Goal: Transaction & Acquisition: Purchase product/service

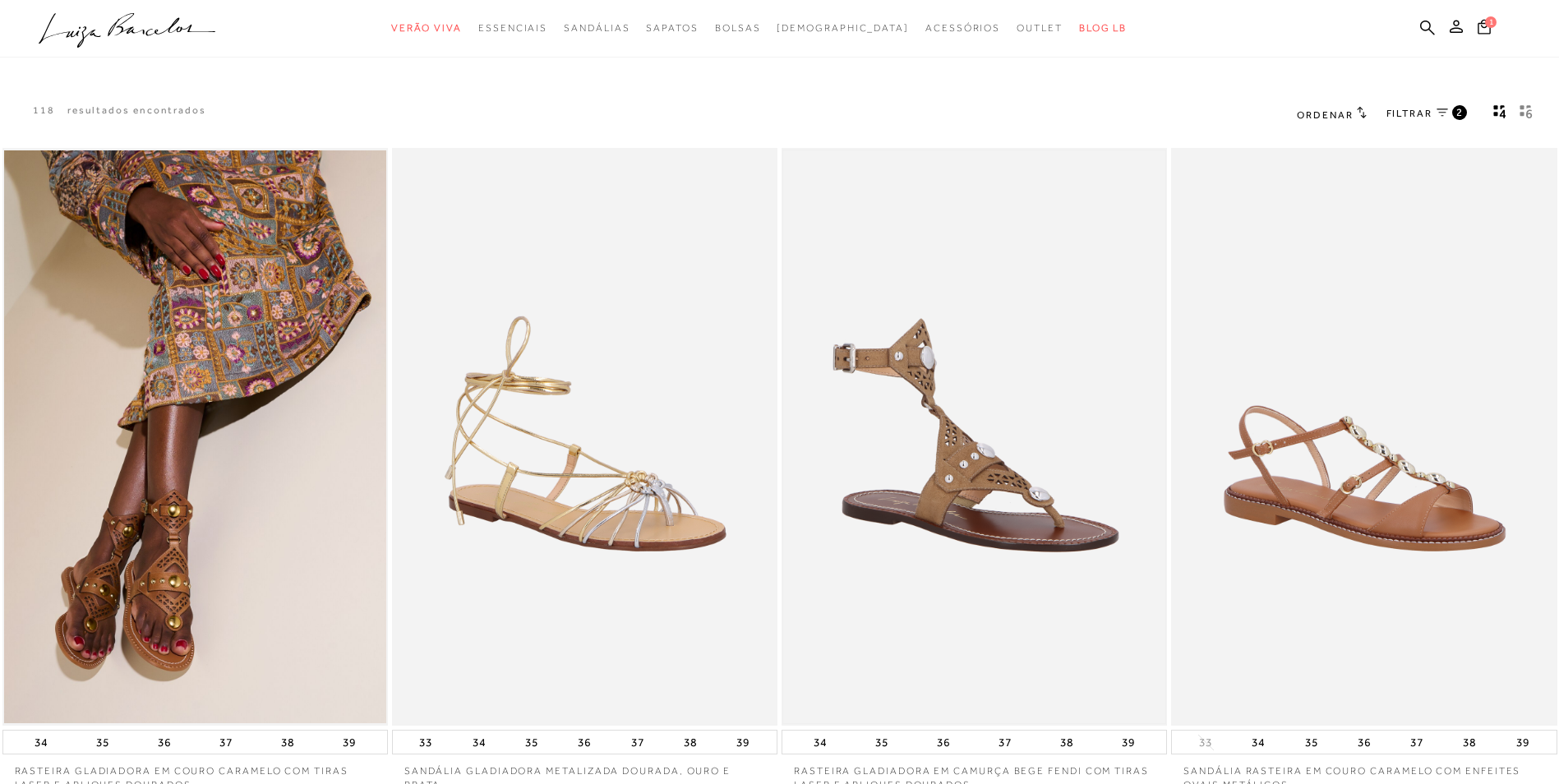
click at [959, 463] on img at bounding box center [974, 437] width 382 height 573
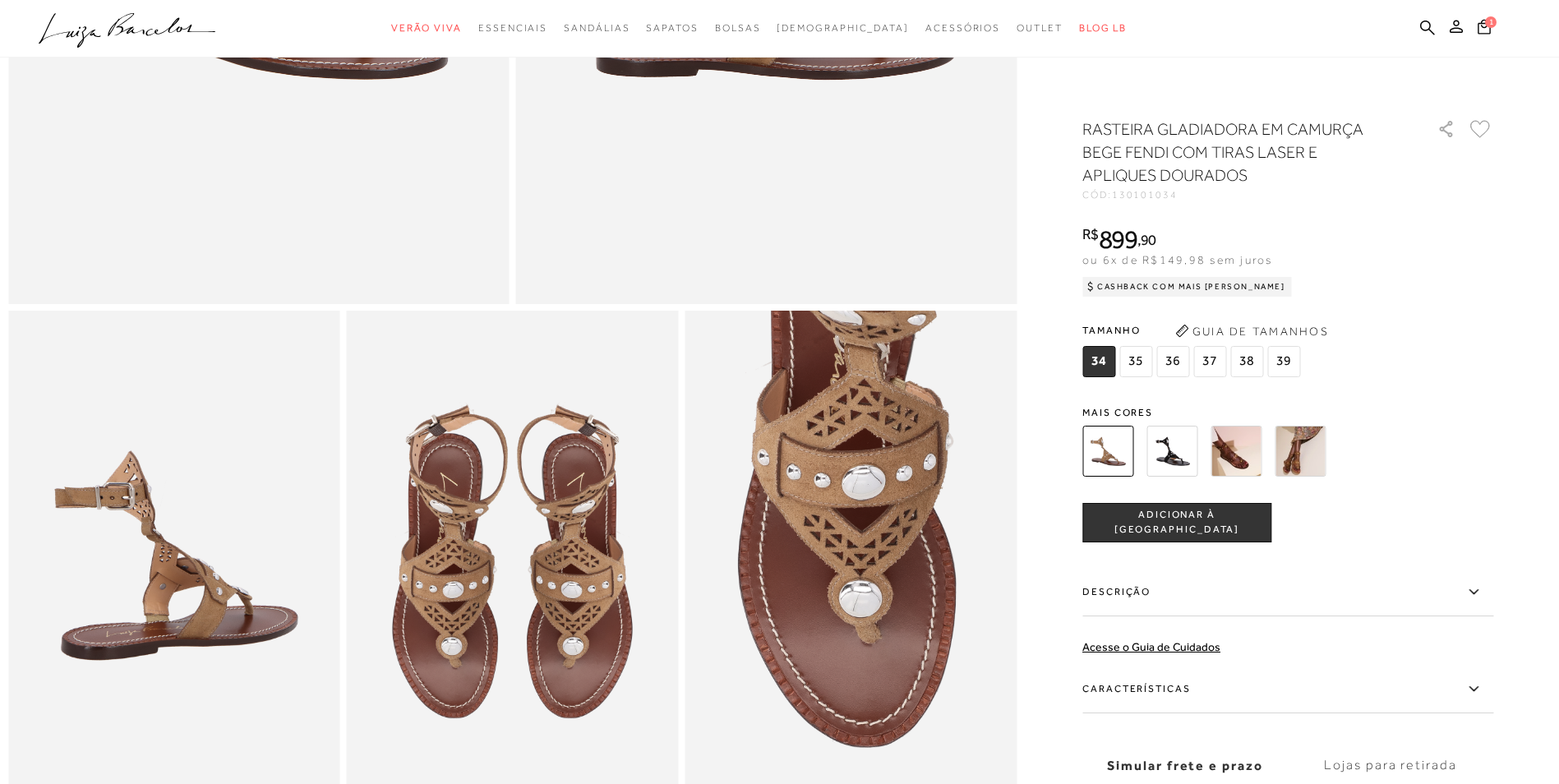
scroll to position [575, 0]
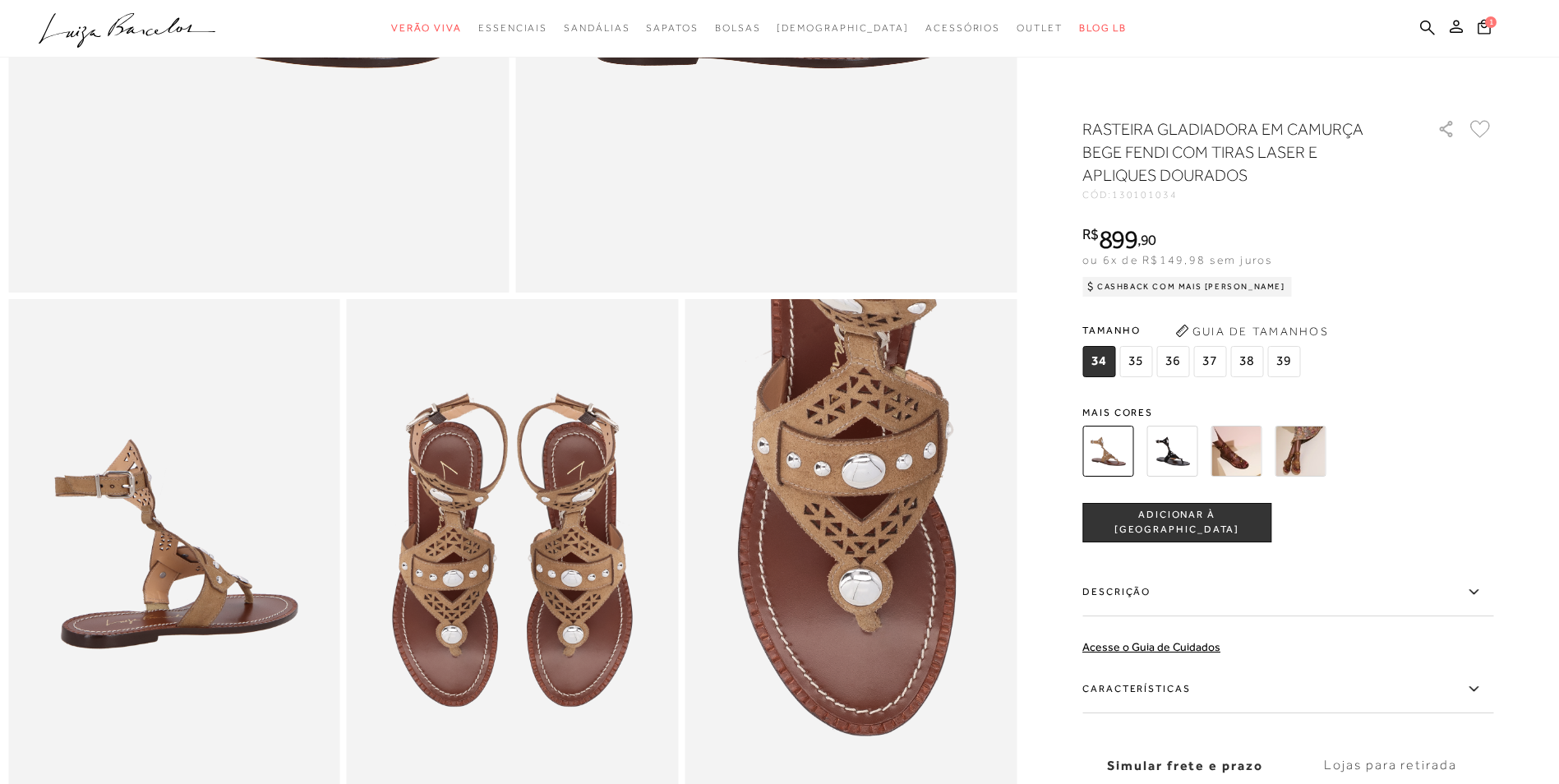
click at [1172, 443] on img at bounding box center [1171, 451] width 51 height 51
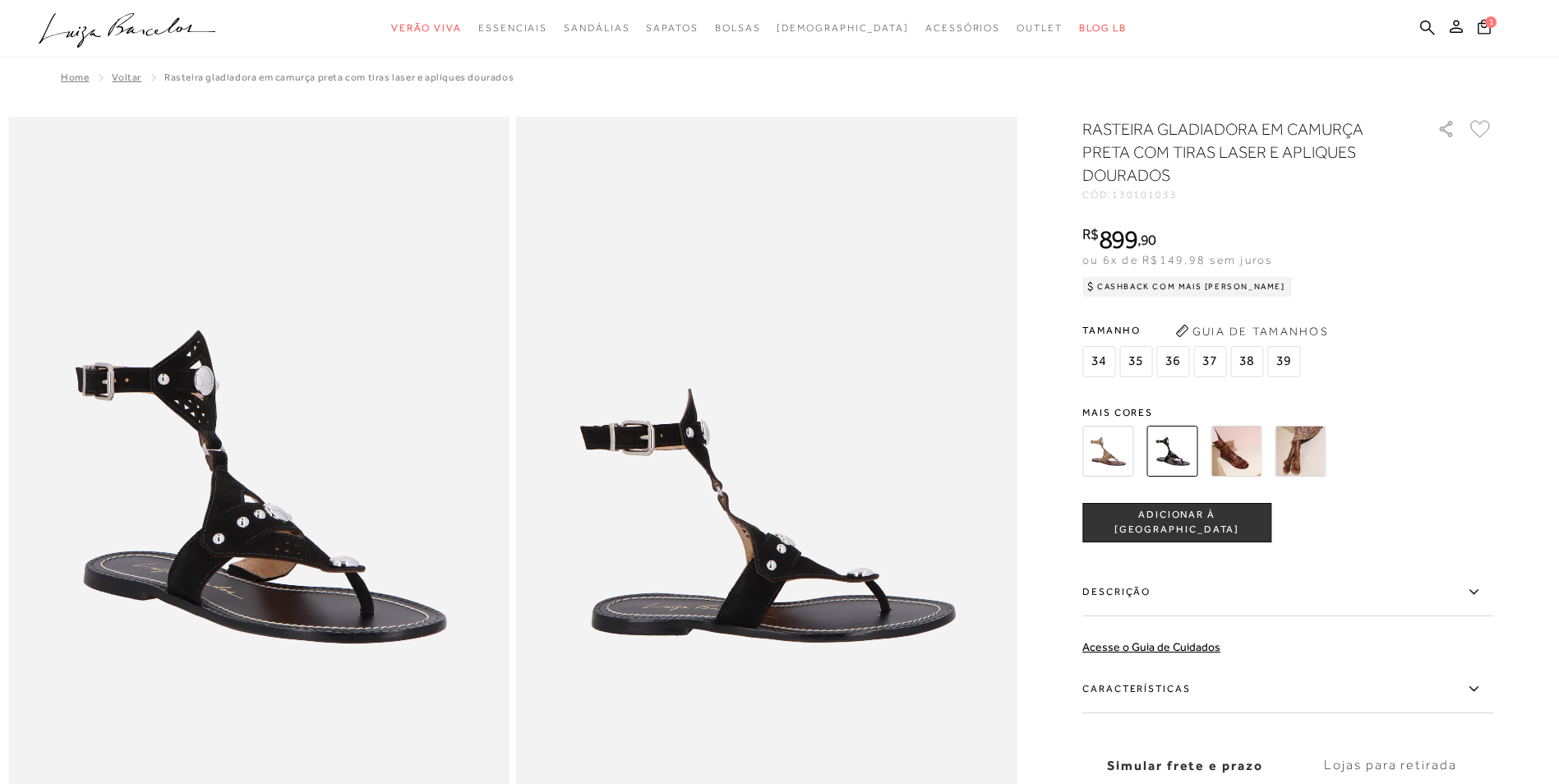
click at [1237, 375] on span "38" at bounding box center [1247, 361] width 33 height 31
click at [1253, 457] on img at bounding box center [1235, 451] width 51 height 51
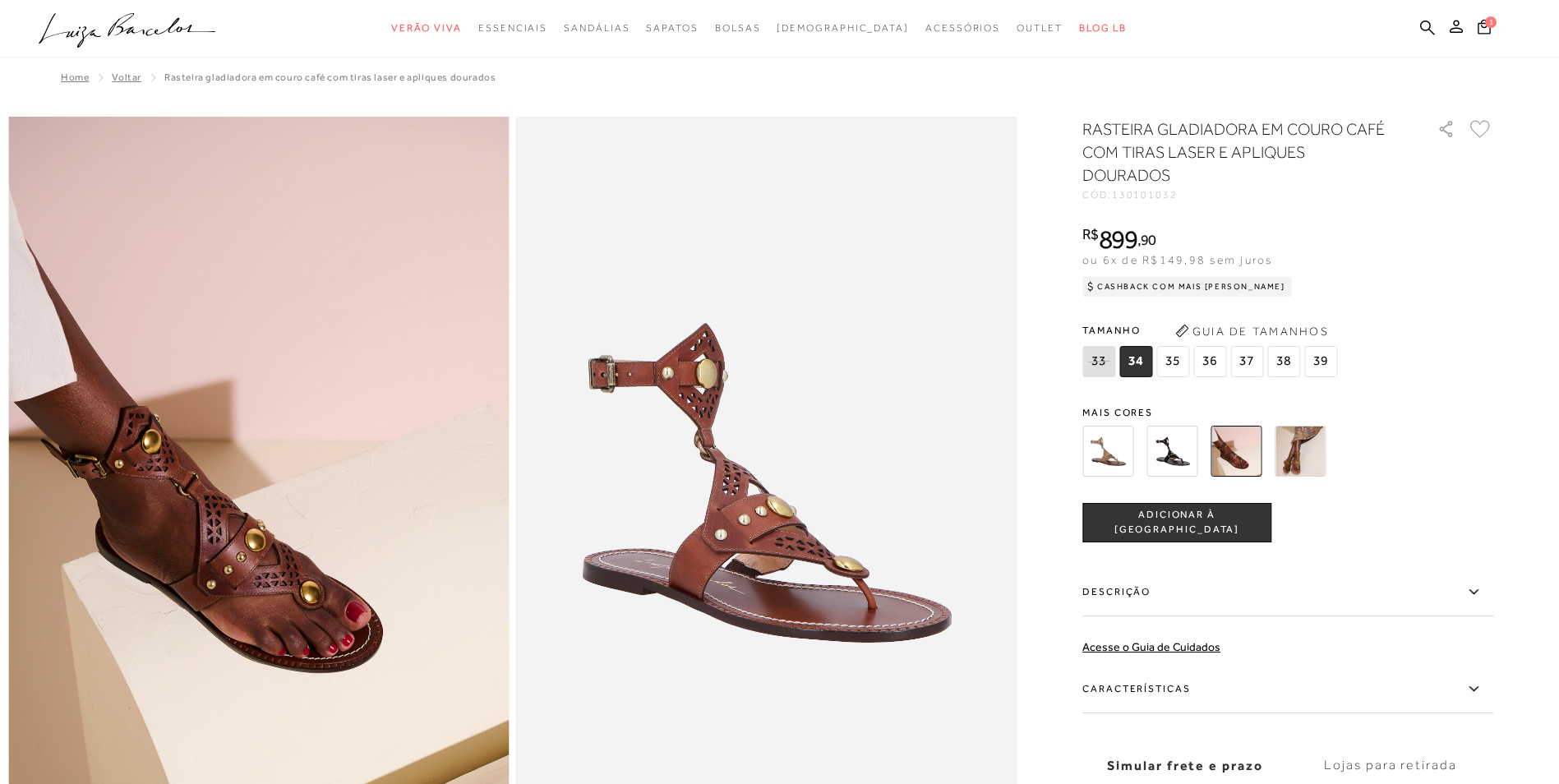
click at [1317, 458] on img at bounding box center [1300, 451] width 51 height 51
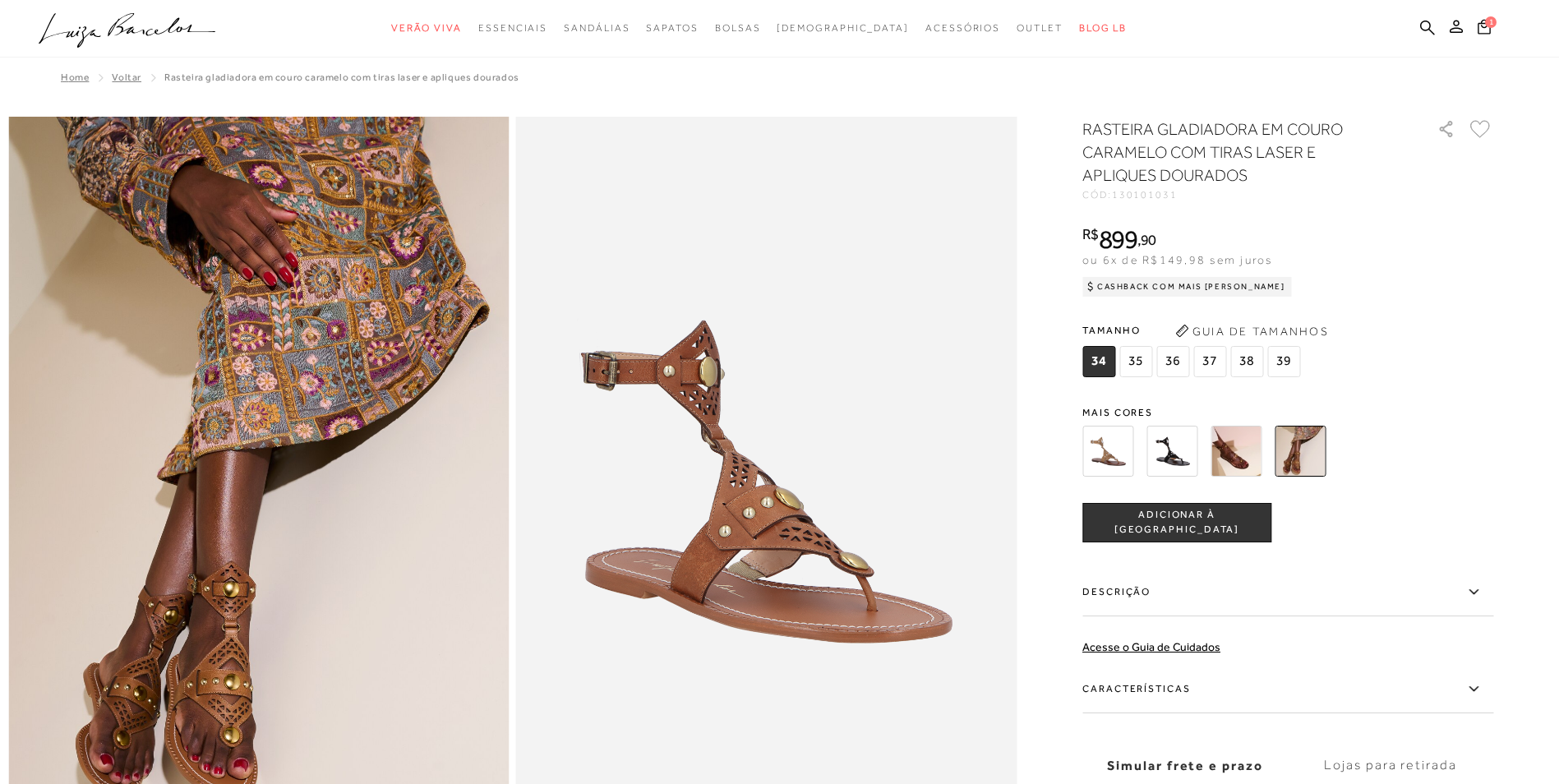
click at [1164, 449] on img at bounding box center [1171, 451] width 51 height 51
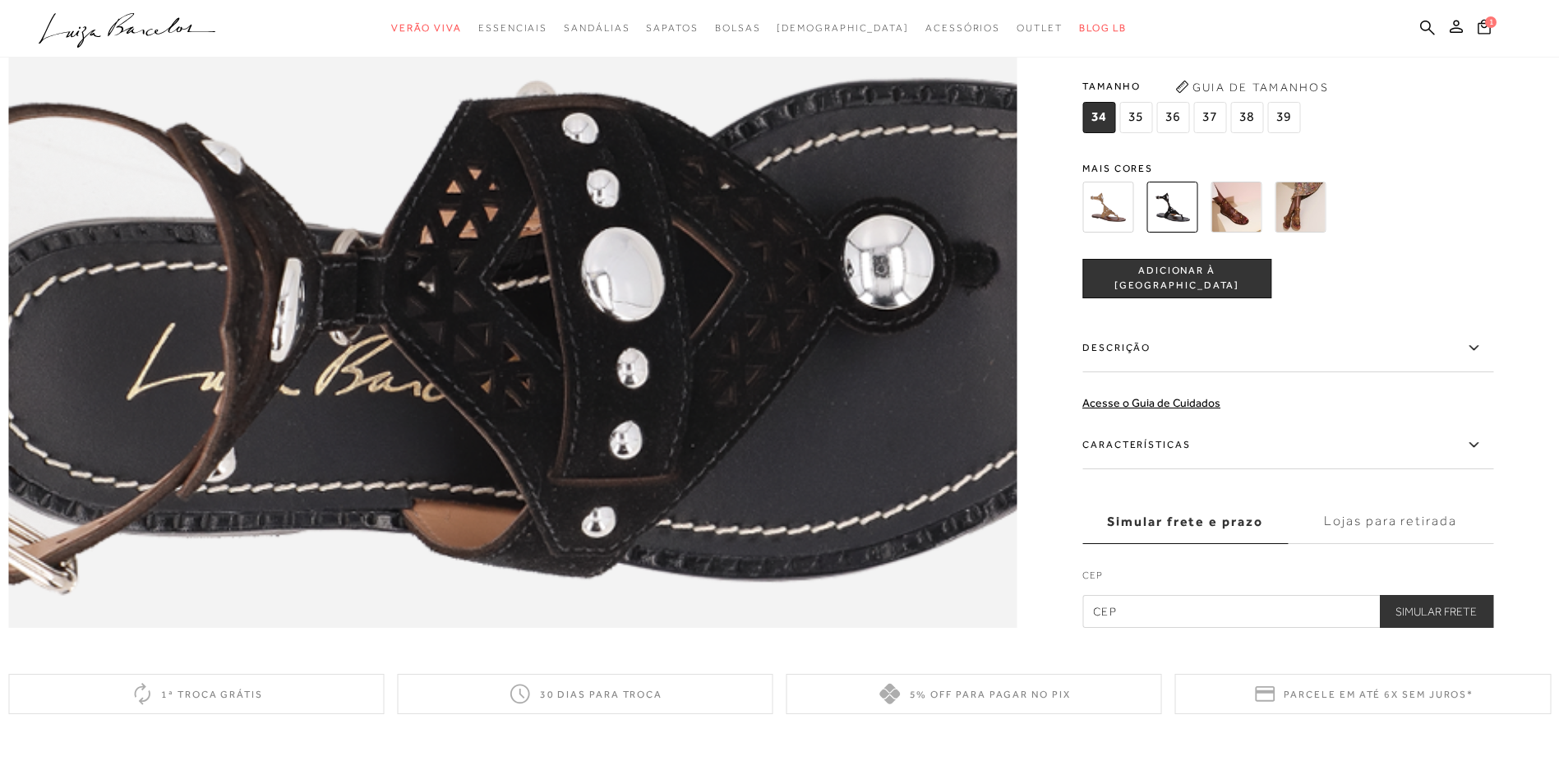
scroll to position [2374, 0]
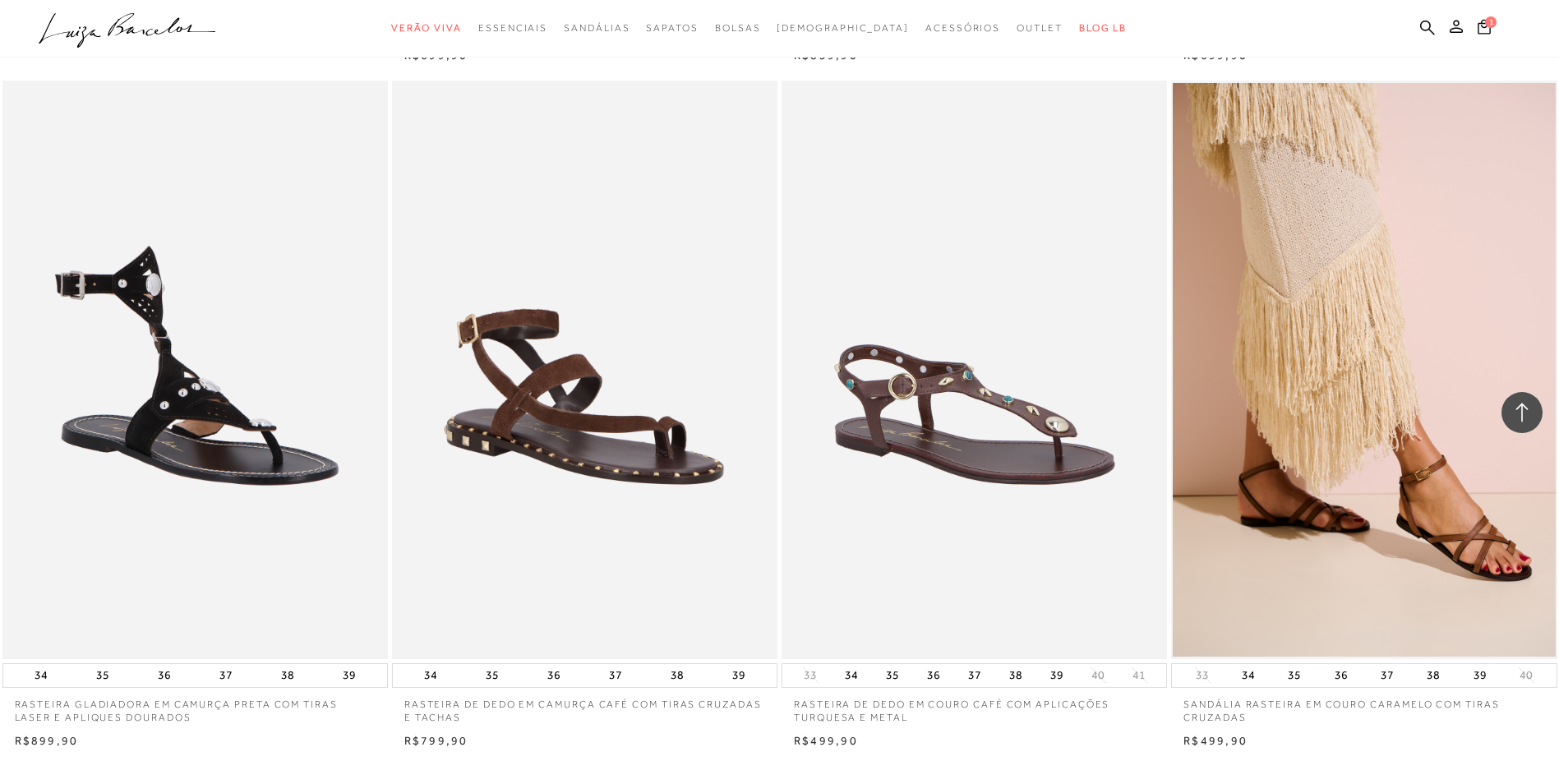
scroll to position [1397, 0]
